Goal: Contribute content

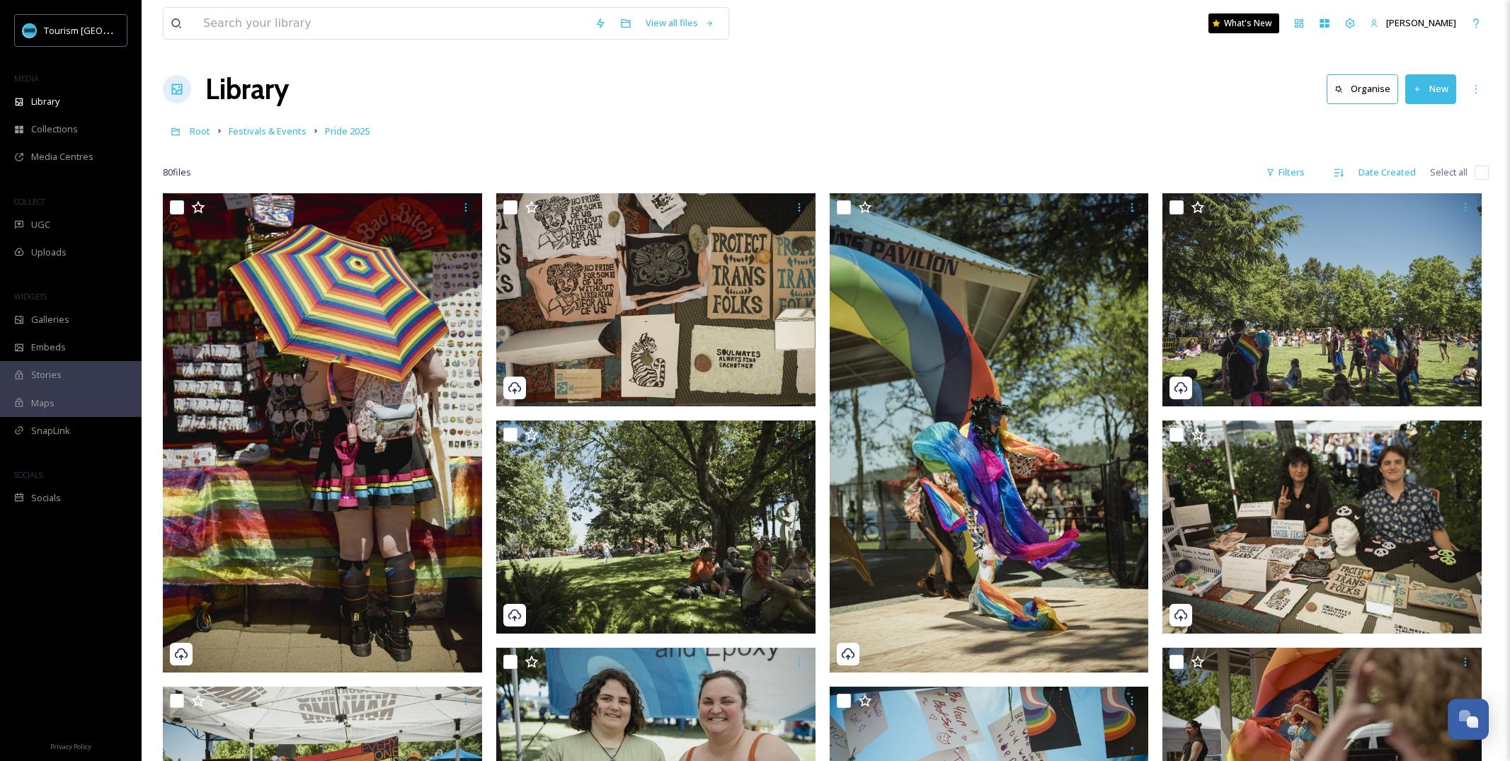
scroll to position [6396, 0]
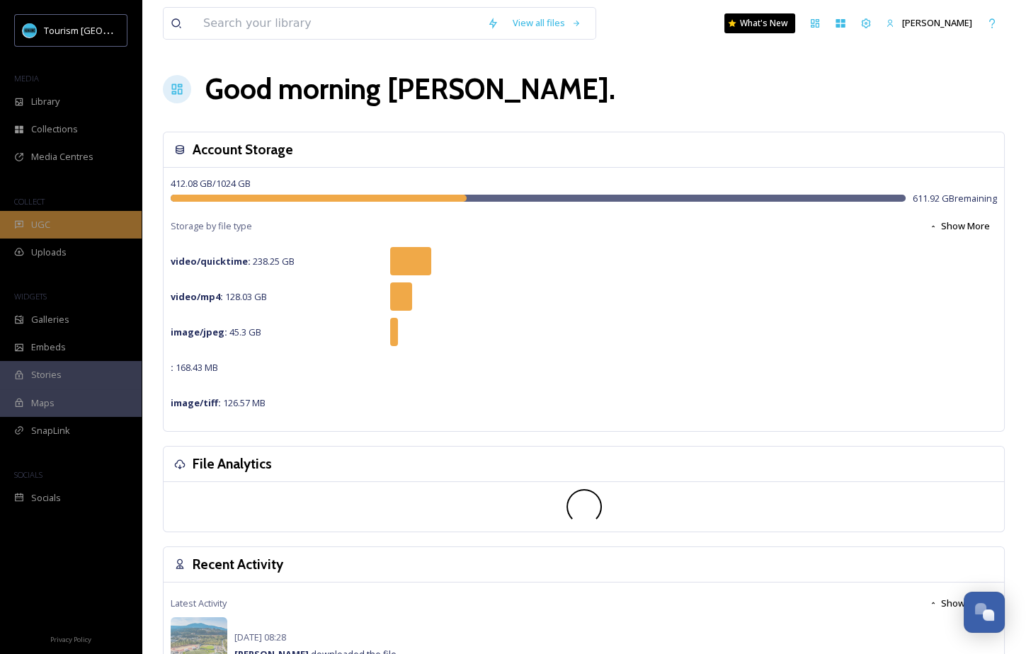
click at [55, 227] on div "UGC" at bounding box center [71, 225] width 142 height 28
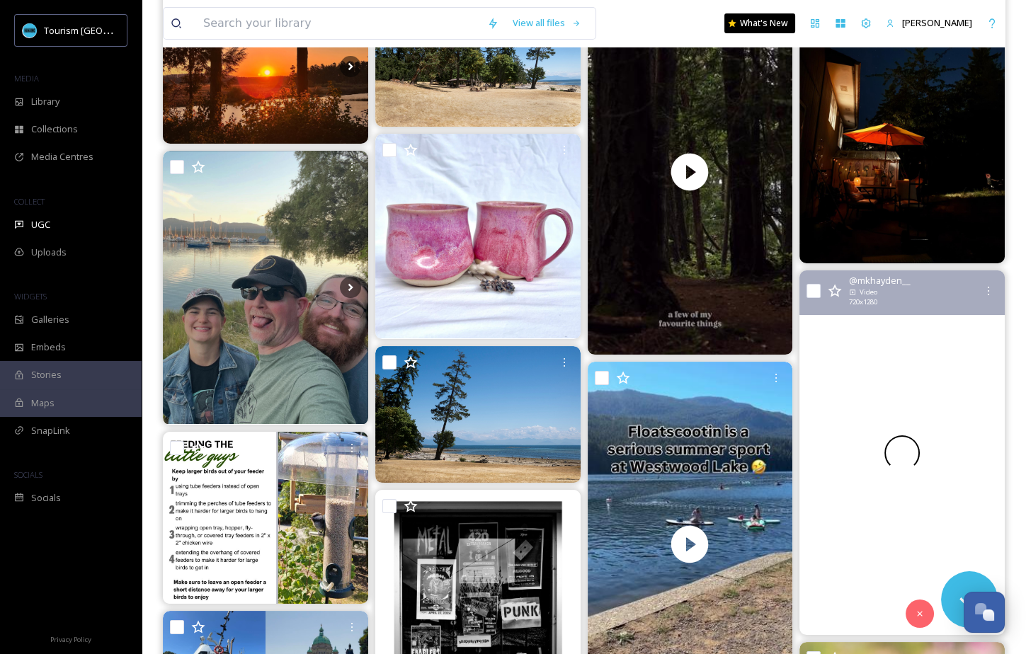
scroll to position [441, 0]
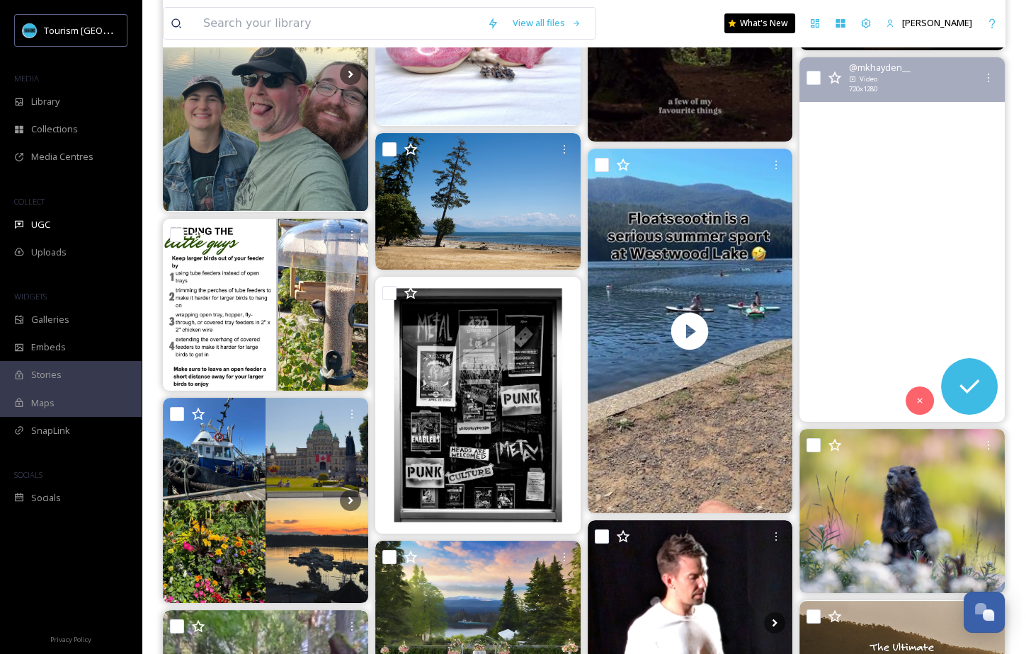
click at [862, 338] on video "#nanaimo #sunset" at bounding box center [902, 239] width 205 height 365
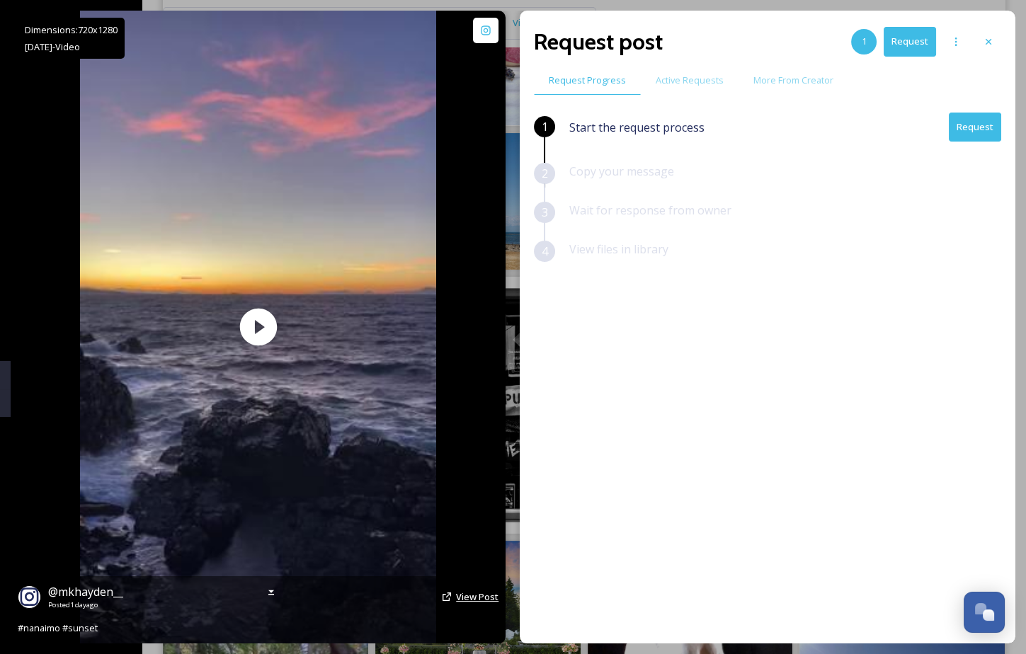
click at [464, 599] on span "View Post" at bounding box center [477, 597] width 42 height 13
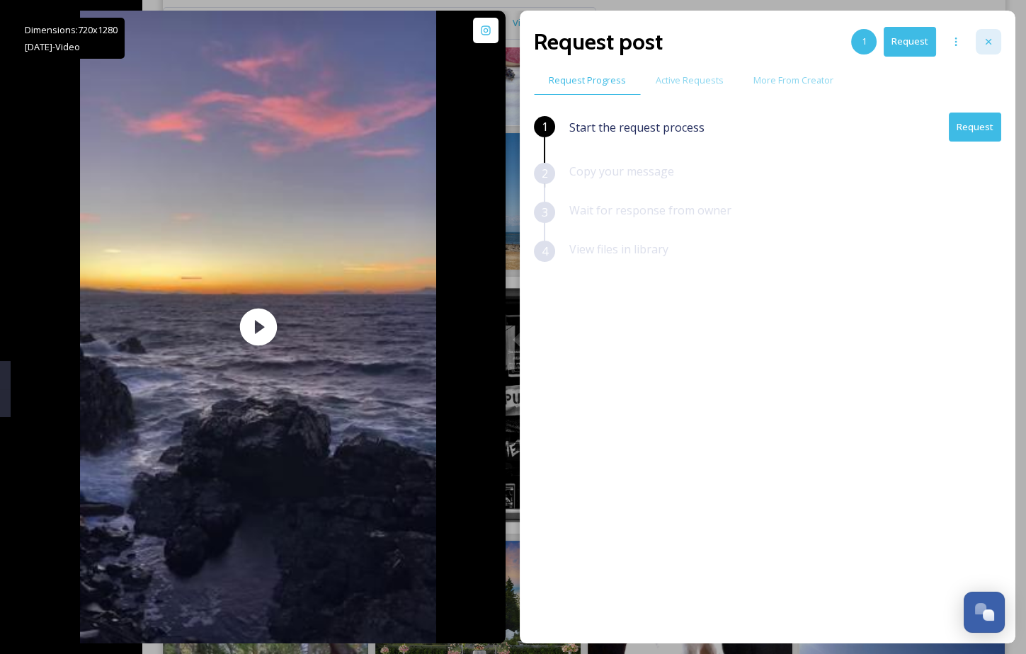
click at [994, 42] on div at bounding box center [988, 41] width 25 height 25
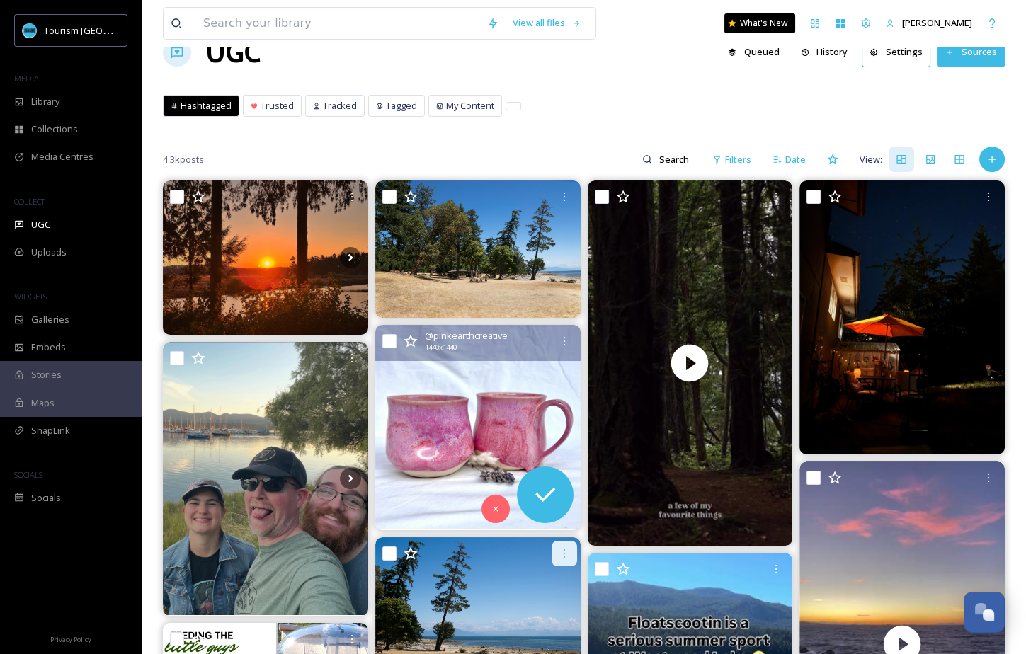
scroll to position [34, 0]
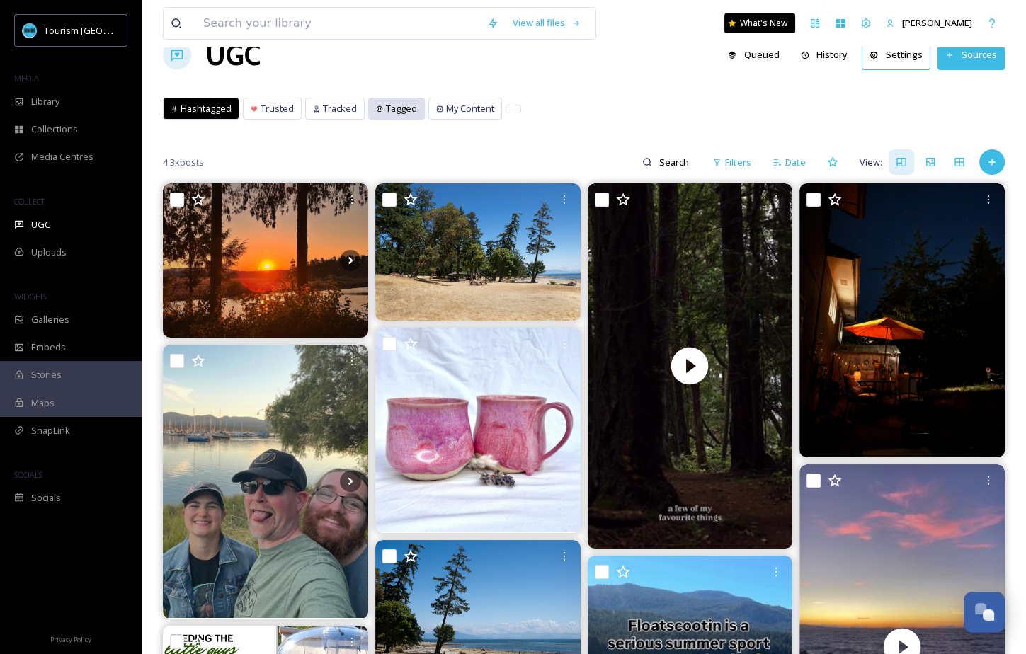
click at [386, 110] on span "Tagged" at bounding box center [401, 108] width 31 height 13
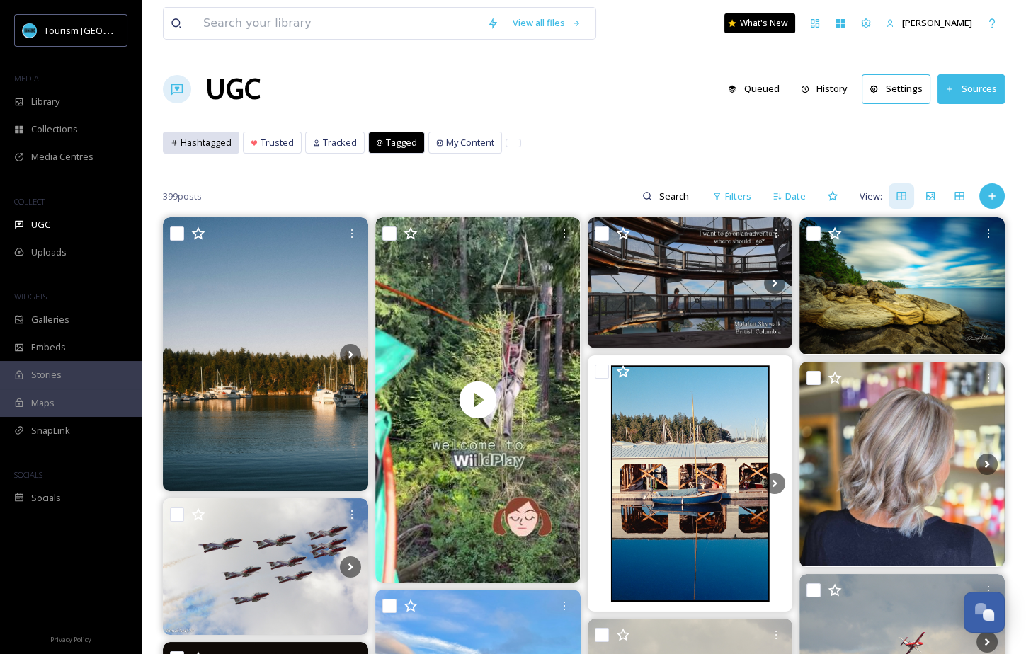
click at [197, 144] on span "Hashtagged" at bounding box center [206, 142] width 51 height 13
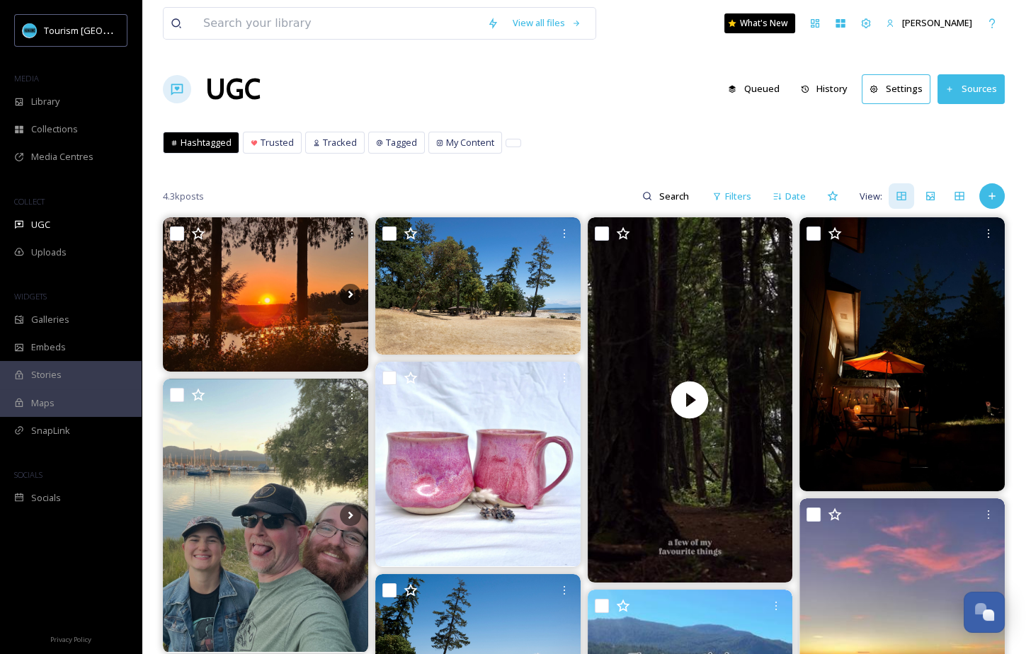
click at [990, 195] on icon at bounding box center [991, 195] width 11 height 11
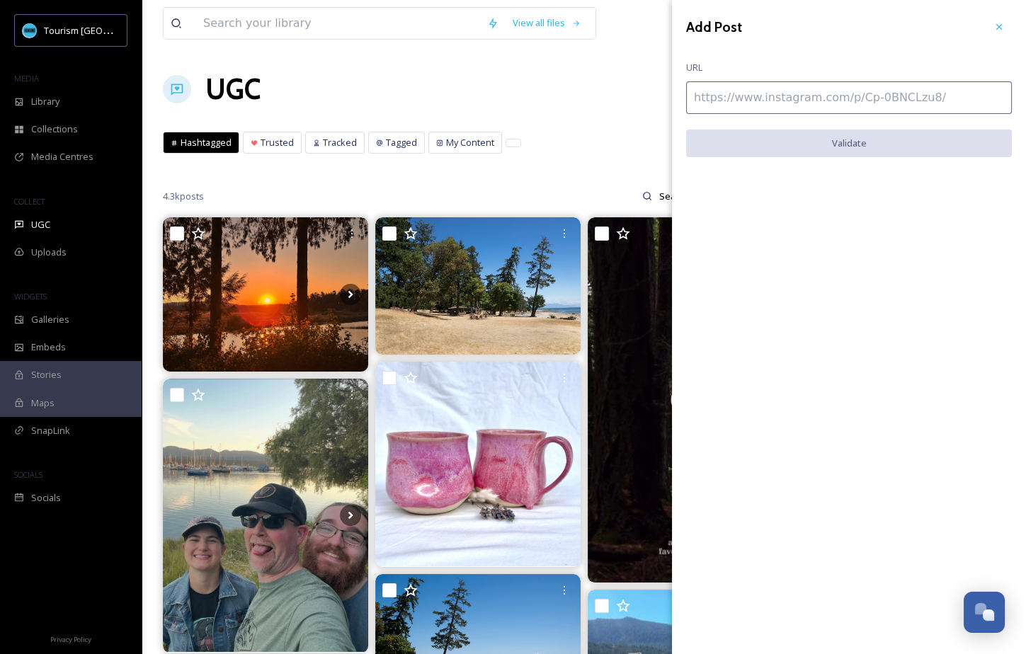
click at [761, 103] on input at bounding box center [849, 97] width 326 height 33
paste input "[URL][DOMAIN_NAME]"
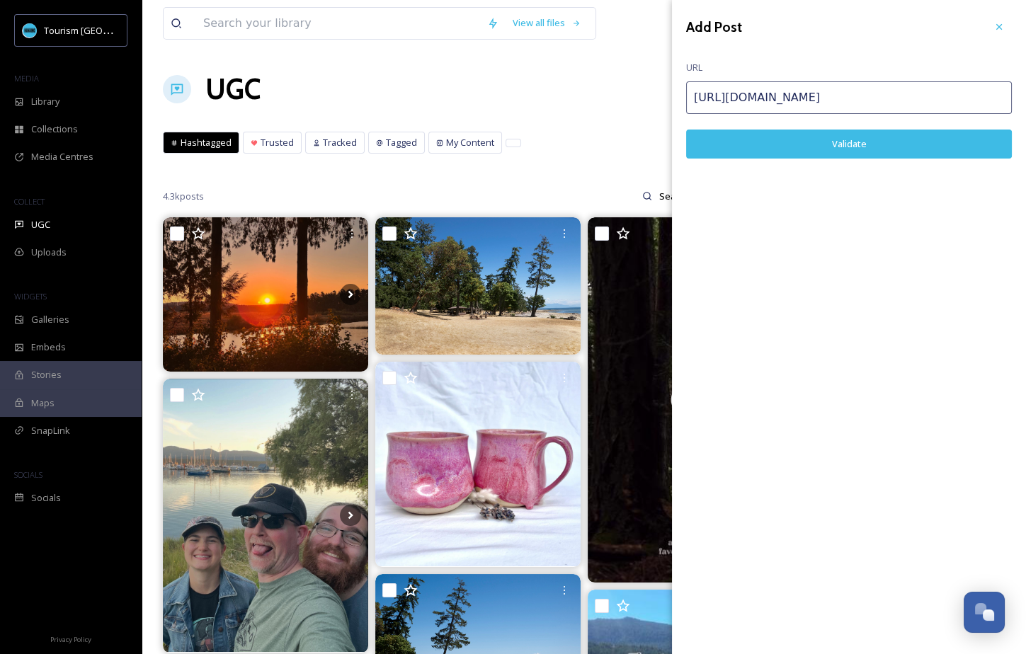
type input "[URL][DOMAIN_NAME]"
click at [800, 147] on button "Validate" at bounding box center [849, 144] width 326 height 29
click at [887, 139] on button "Add Post" at bounding box center [849, 144] width 326 height 29
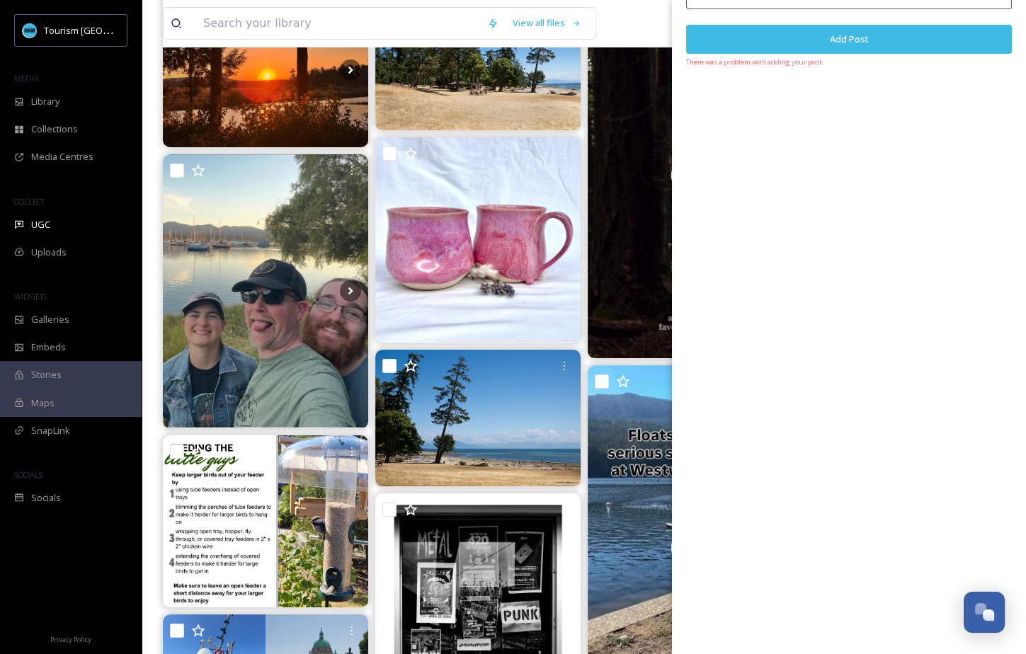
scroll to position [334, 0]
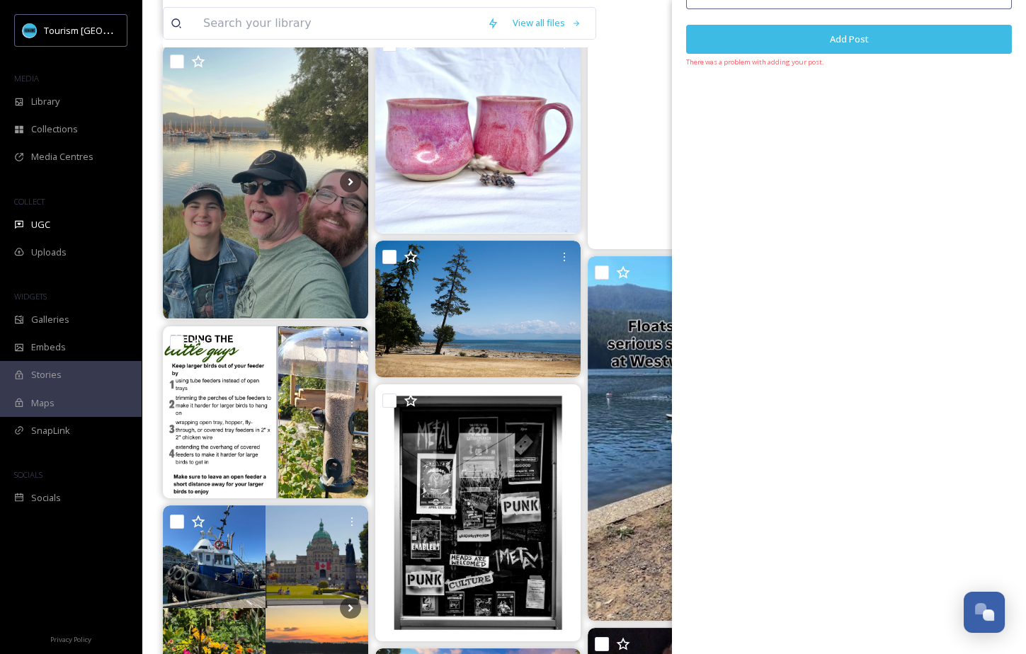
click at [625, 197] on video "Just a few things.\a.\a.\a#Saysutshun #Island #Walks #Hikes #Hiking #VancouverI…" at bounding box center [689, 66] width 205 height 365
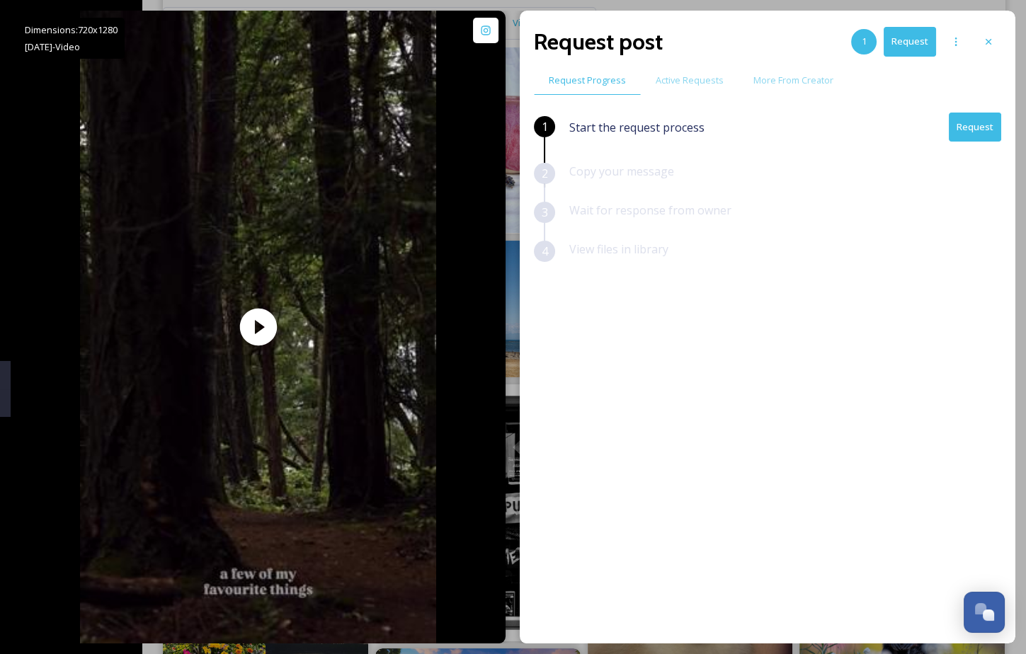
scroll to position [36, 0]
